Goal: Task Accomplishment & Management: Manage account settings

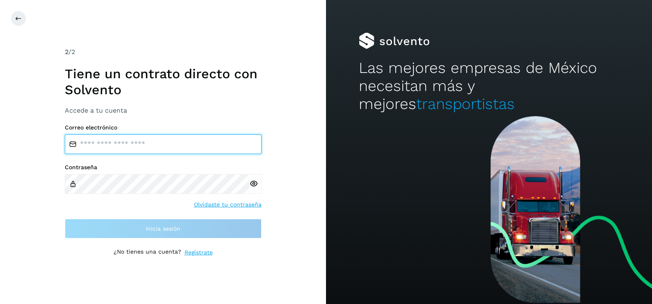
type input "**********"
click at [181, 141] on input "**********" at bounding box center [163, 145] width 197 height 20
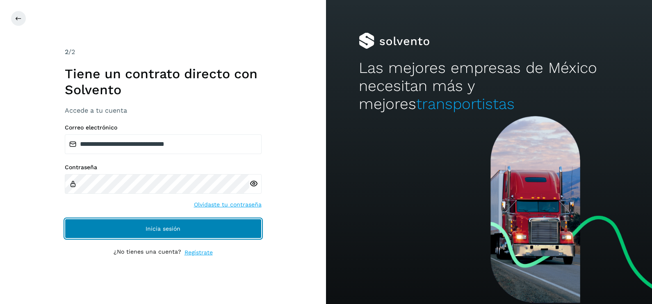
click at [92, 231] on button "Inicia sesión" at bounding box center [163, 229] width 197 height 20
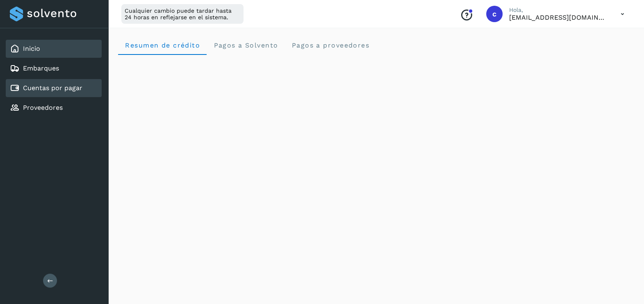
click at [62, 89] on link "Cuentas por pagar" at bounding box center [52, 88] width 59 height 8
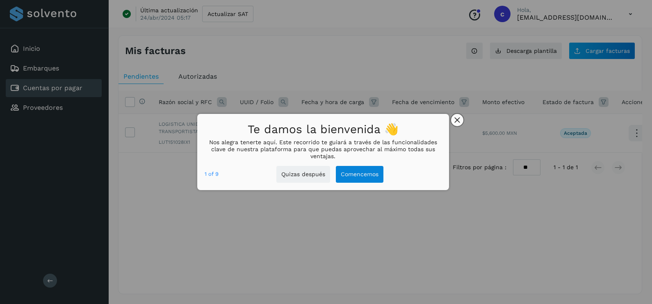
click at [459, 119] on icon "close," at bounding box center [458, 120] width 6 height 6
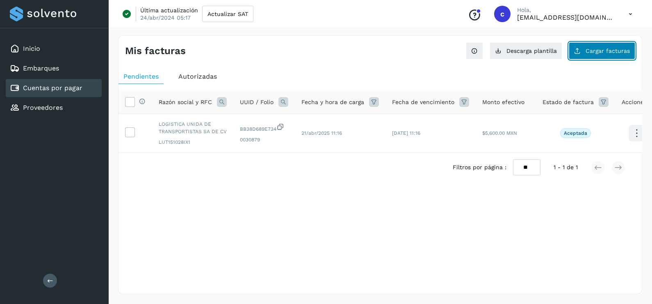
click at [603, 48] on span "Cargar facturas" at bounding box center [608, 51] width 44 height 6
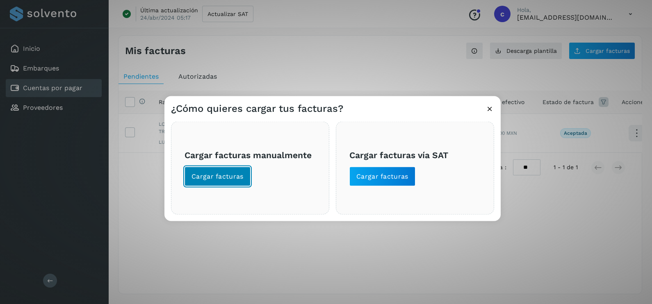
click at [224, 181] on button "Cargar facturas" at bounding box center [218, 177] width 66 height 20
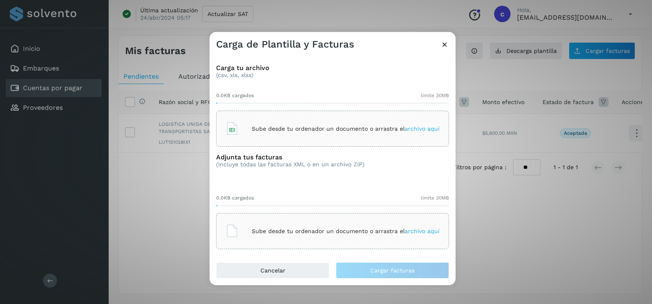
click at [270, 129] on p "Sube desde tu ordenador un documento o arrastra el archivo aquí" at bounding box center [346, 129] width 188 height 7
click at [280, 231] on p "Sube desde tu ordenador un documento o arrastra el archivo aquí" at bounding box center [346, 231] width 188 height 7
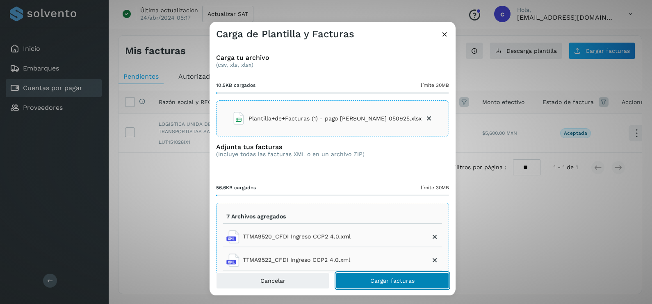
click at [413, 281] on span "Cargar facturas" at bounding box center [392, 281] width 44 height 6
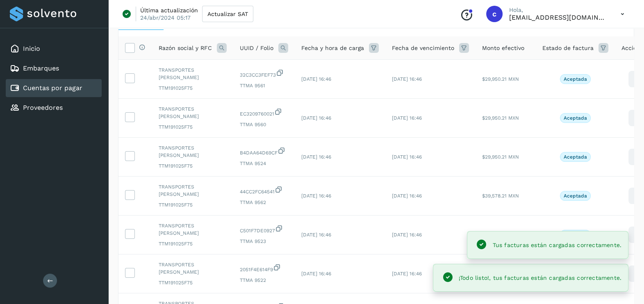
scroll to position [57, 0]
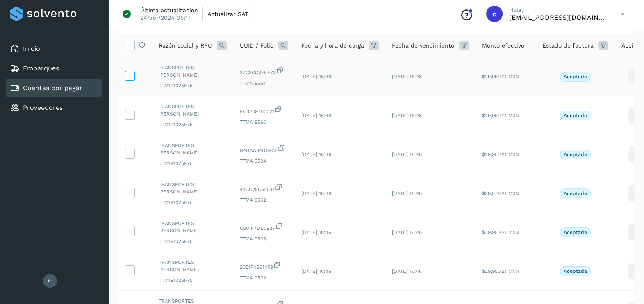
click at [130, 76] on icon at bounding box center [130, 75] width 9 height 9
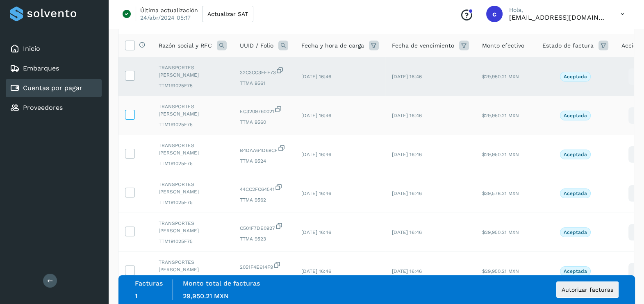
click at [130, 117] on icon at bounding box center [130, 114] width 9 height 9
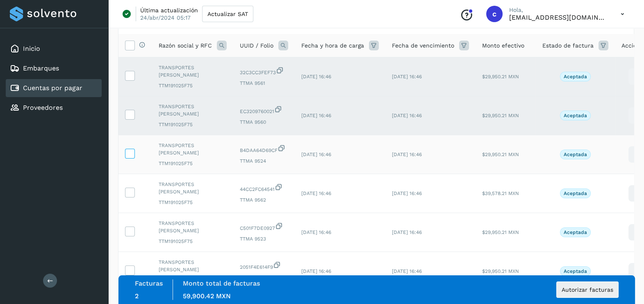
click at [131, 155] on icon at bounding box center [130, 153] width 9 height 9
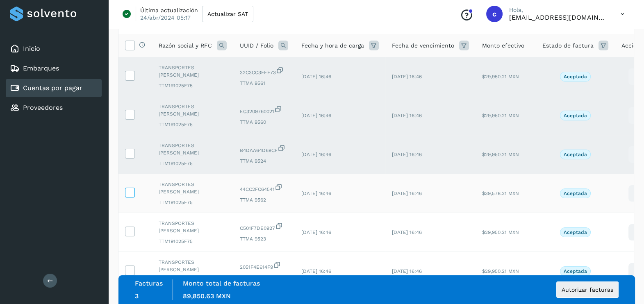
click at [129, 194] on icon at bounding box center [130, 192] width 9 height 9
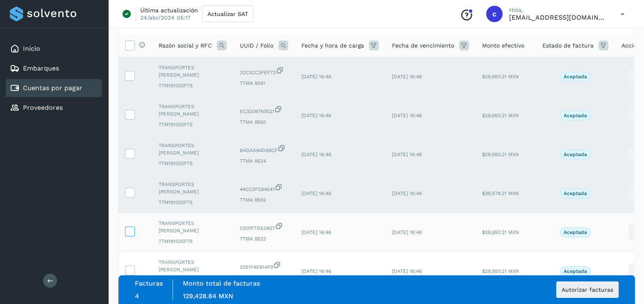
click at [131, 230] on icon at bounding box center [130, 231] width 9 height 9
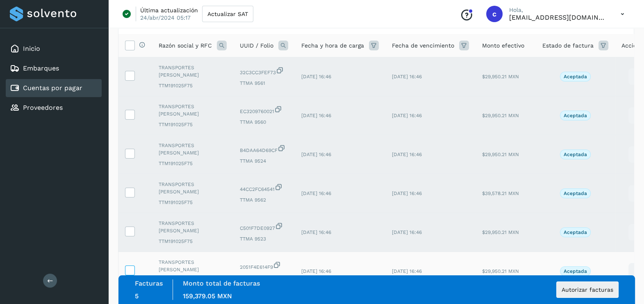
click at [127, 271] on icon at bounding box center [130, 270] width 9 height 9
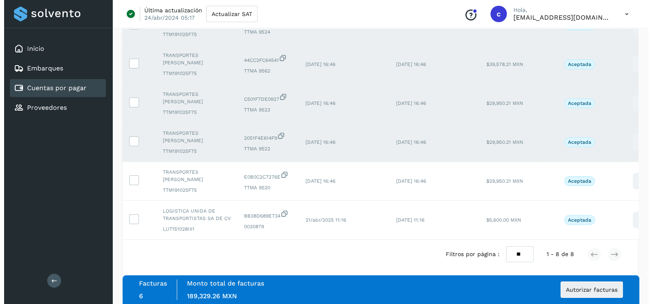
scroll to position [197, 0]
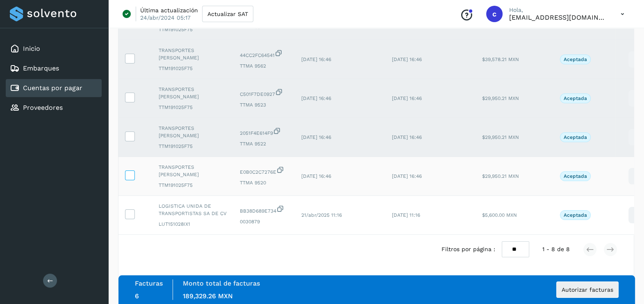
click at [131, 171] on icon at bounding box center [130, 175] width 9 height 9
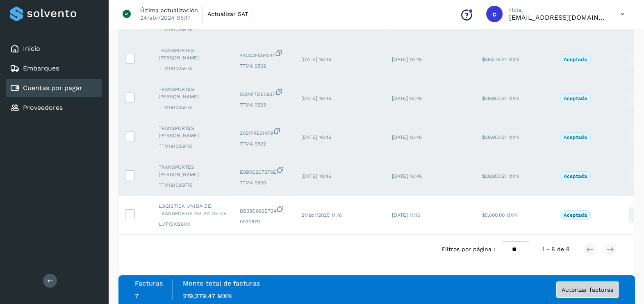
click at [599, 292] on span "Autorizar facturas" at bounding box center [588, 290] width 52 height 6
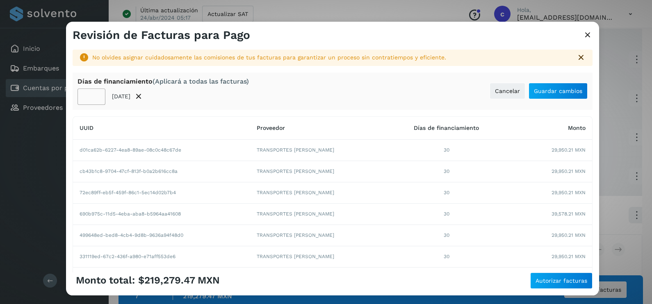
scroll to position [5, 0]
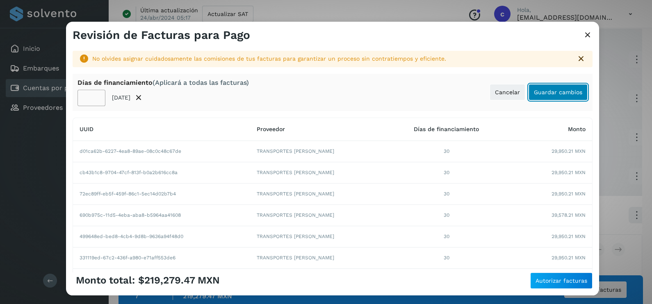
click at [562, 94] on span "Guardar cambios" at bounding box center [558, 92] width 48 height 6
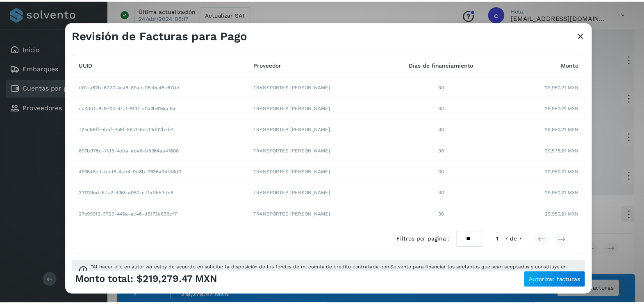
scroll to position [80, 0]
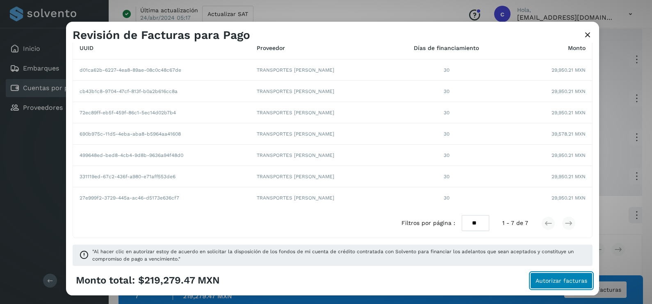
click at [557, 279] on span "Autorizar facturas" at bounding box center [562, 281] width 52 height 6
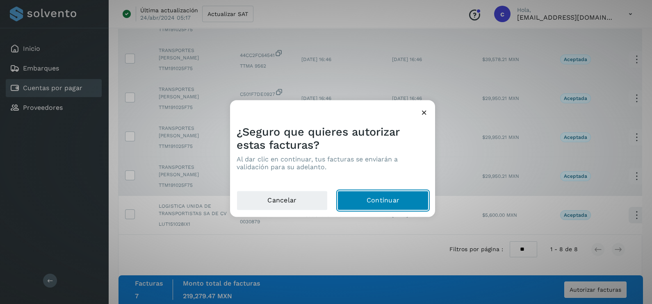
click at [374, 203] on button "Continuar" at bounding box center [383, 201] width 91 height 20
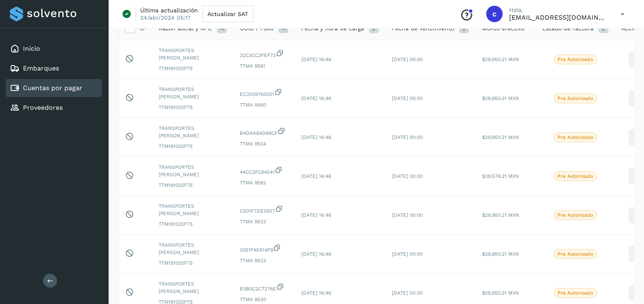
scroll to position [80, 0]
